Goal: Task Accomplishment & Management: Use online tool/utility

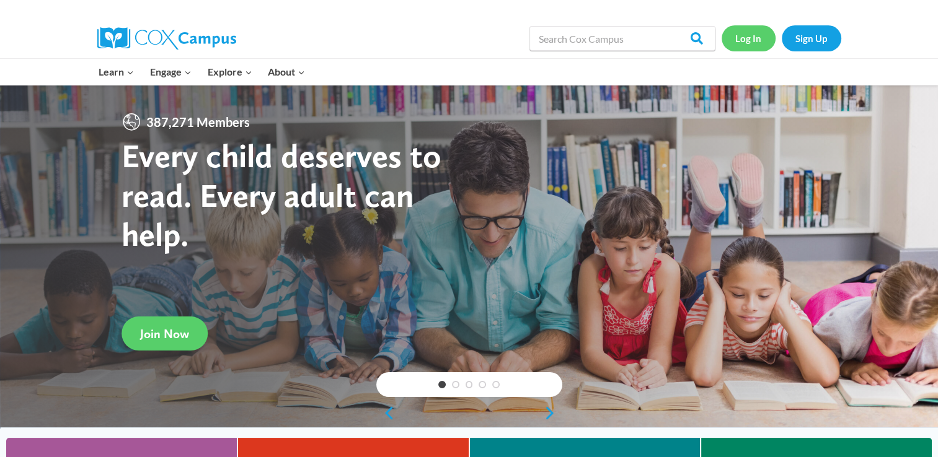
click at [746, 41] on link "Log In" at bounding box center [749, 37] width 54 height 25
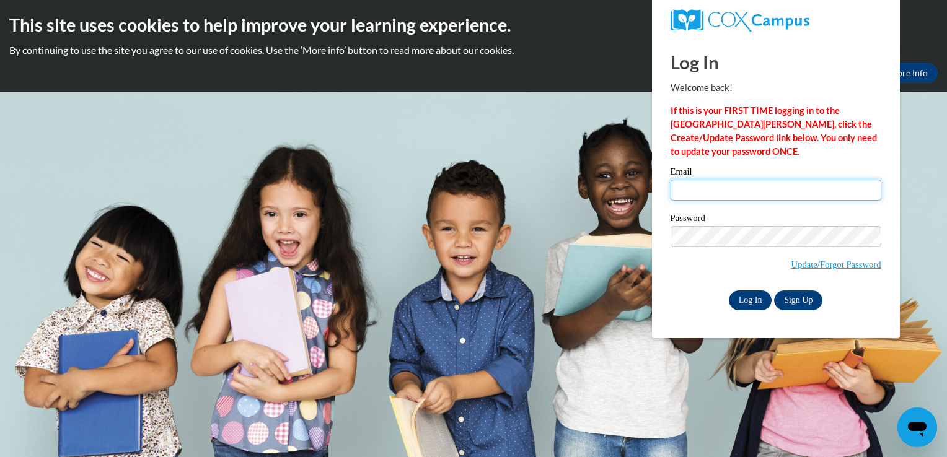
type input "popekayla998@gmail.com"
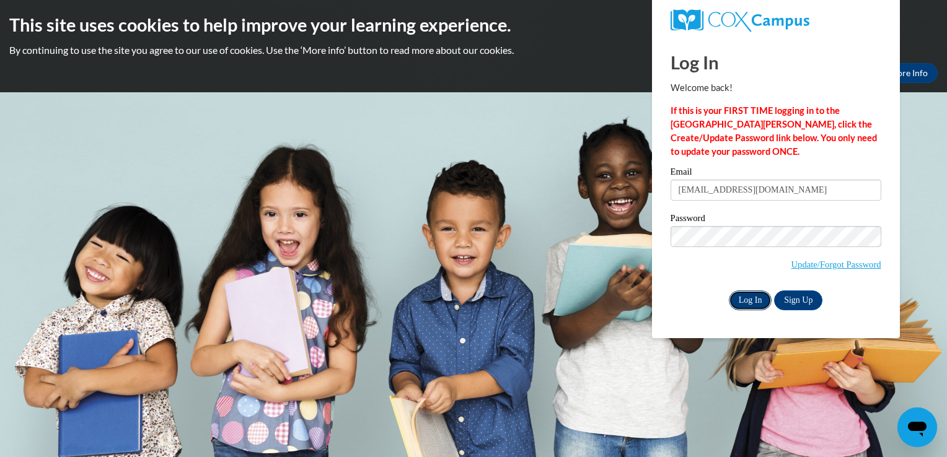
click at [748, 304] on input "Log In" at bounding box center [750, 301] width 43 height 20
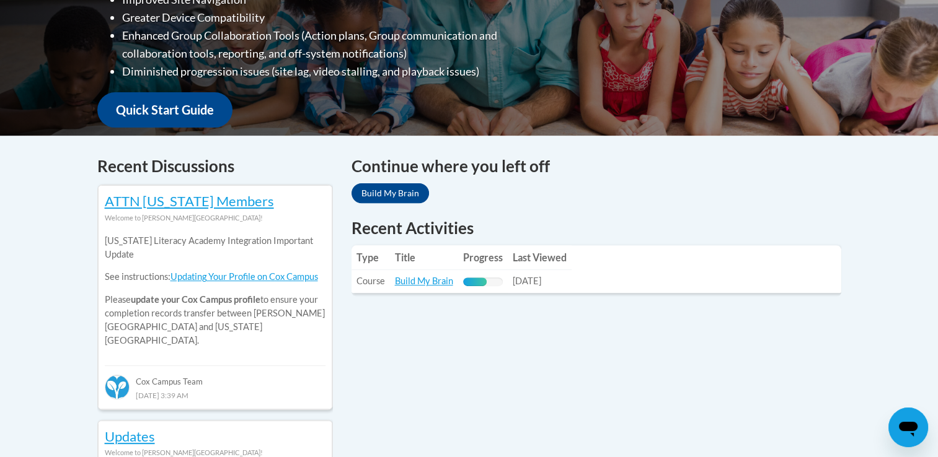
scroll to position [391, 0]
click at [429, 281] on link "Build My Brain" at bounding box center [424, 281] width 58 height 11
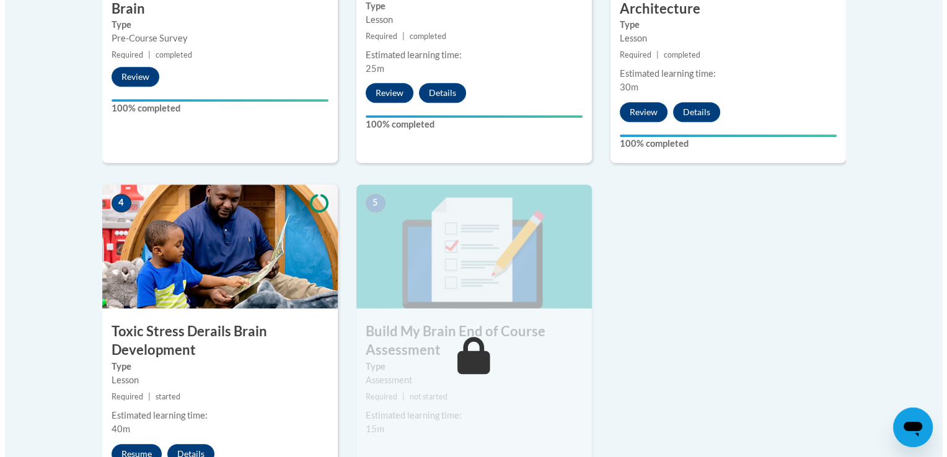
scroll to position [709, 0]
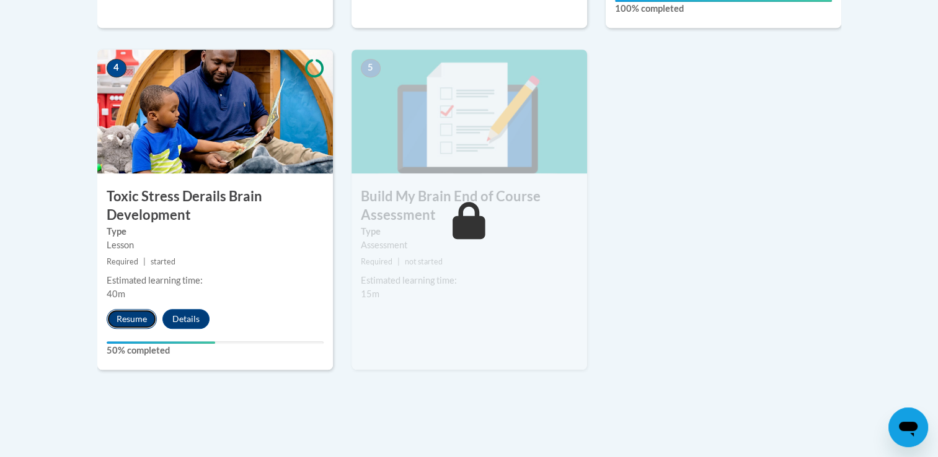
click at [126, 316] on button "Resume" at bounding box center [132, 319] width 50 height 20
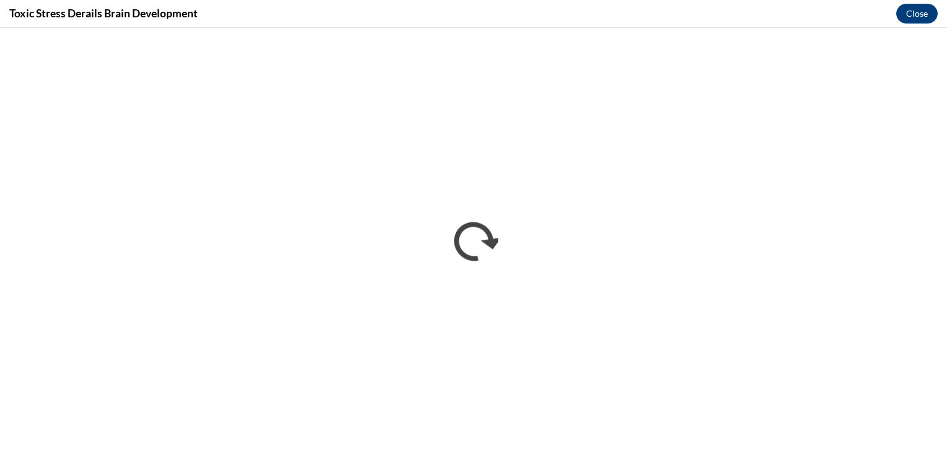
scroll to position [0, 0]
